Goal: Find specific page/section: Find specific page/section

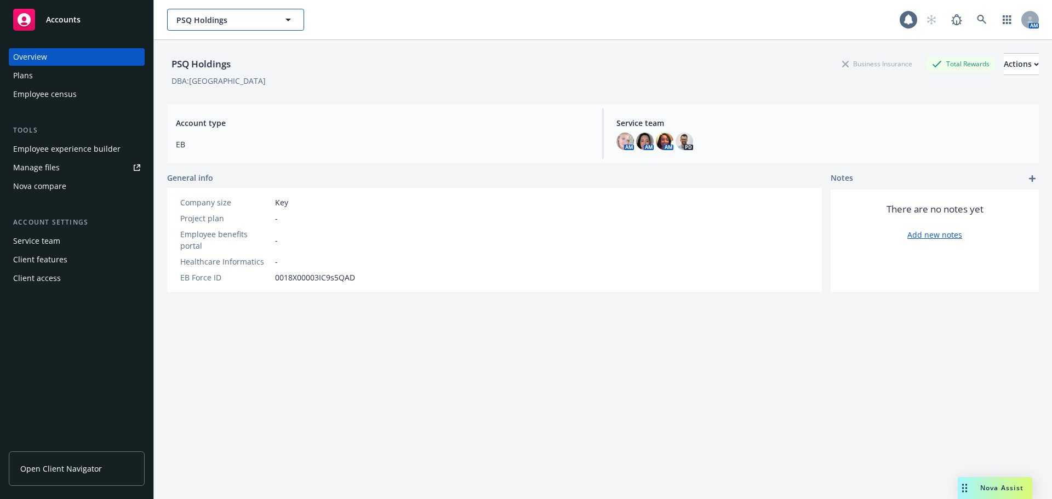
click at [270, 26] on button "PSQ Holdings" at bounding box center [235, 20] width 137 height 22
